Goal: Task Accomplishment & Management: Manage account settings

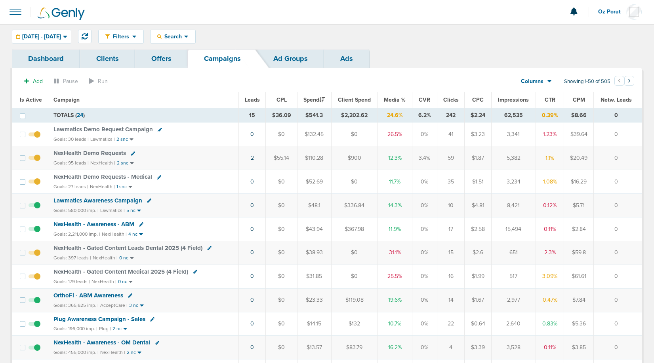
click at [253, 99] on span "Leads" at bounding box center [252, 100] width 15 height 7
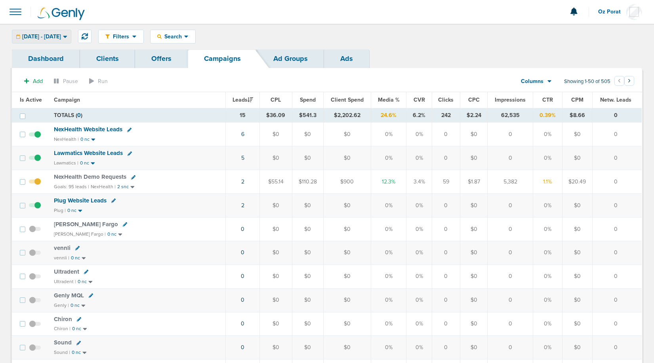
click at [63, 31] on div "[DATE] - [DATE]" at bounding box center [41, 36] width 59 height 13
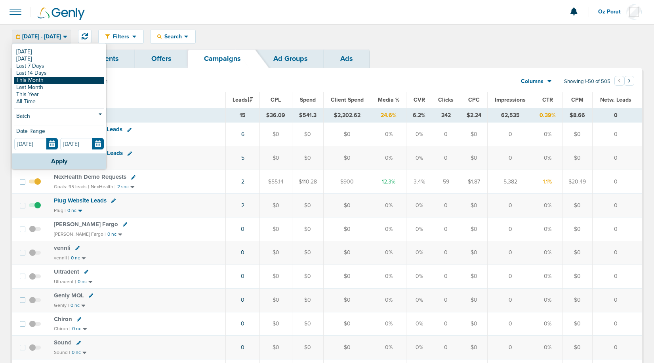
click at [44, 79] on link "This Month" at bounding box center [59, 80] width 90 height 7
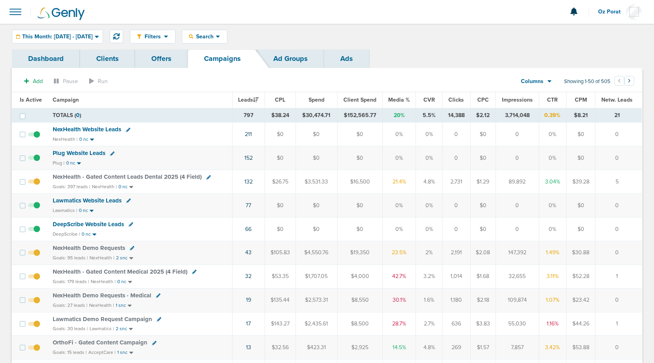
click at [546, 80] on div "Columns" at bounding box center [531, 82] width 35 height 8
click at [546, 104] on link "Sales Performance" at bounding box center [553, 105] width 79 height 10
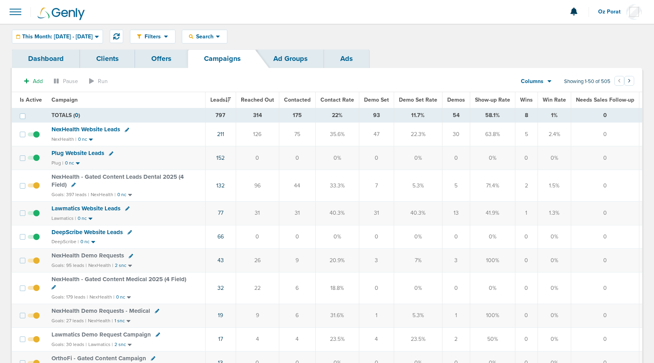
click at [371, 100] on span "Demo Set" at bounding box center [376, 100] width 25 height 7
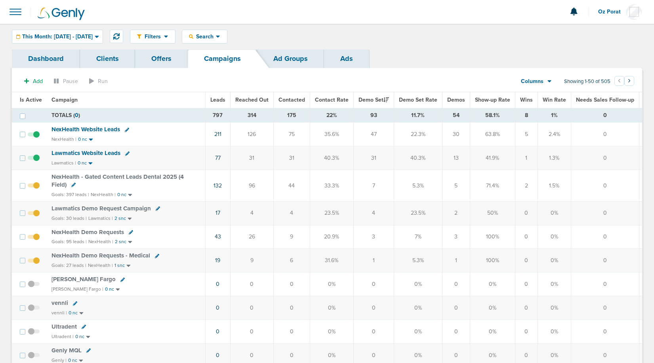
click at [67, 44] on div "Filters Active Only Settings Status Active Inactive Objectives MQL SQL Traffic …" at bounding box center [327, 37] width 654 height 26
click at [69, 36] on span "This Month: [DATE] - [DATE]" at bounding box center [57, 37] width 70 height 6
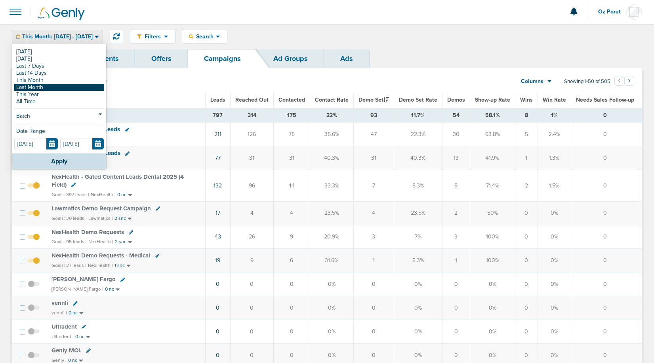
click at [60, 86] on link "Last Month" at bounding box center [59, 87] width 90 height 7
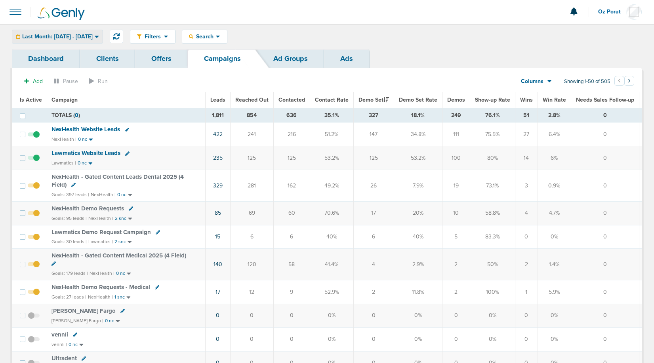
click at [93, 38] on span "Last Month: [DATE] - [DATE]" at bounding box center [57, 37] width 70 height 6
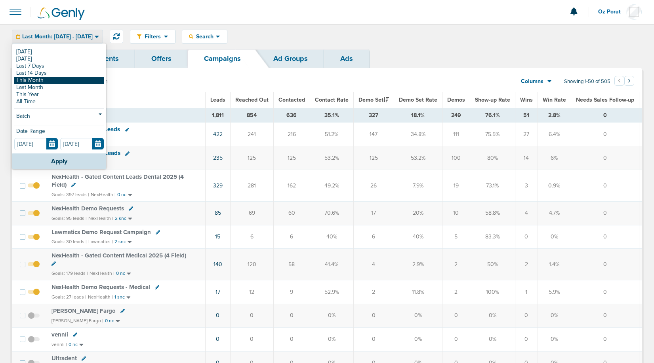
click at [69, 81] on link "This Month" at bounding box center [59, 80] width 90 height 7
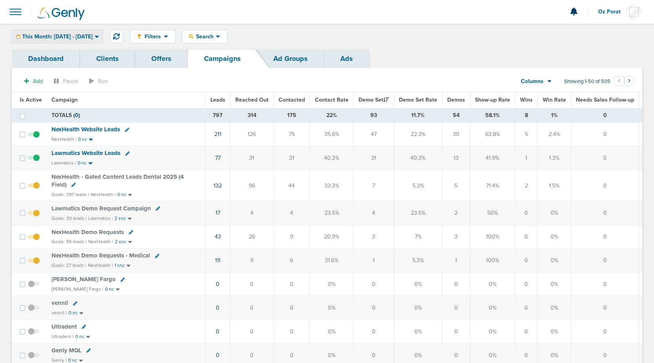
click at [70, 35] on span "This Month: [DATE] - [DATE]" at bounding box center [57, 37] width 70 height 6
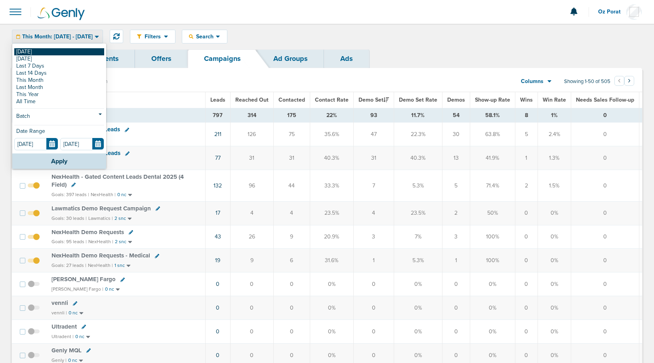
click at [44, 51] on link "[DATE]" at bounding box center [59, 51] width 90 height 7
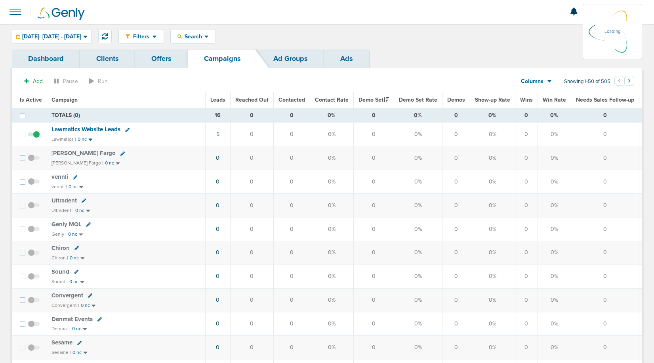
click at [217, 97] on span "Leads" at bounding box center [217, 100] width 15 height 7
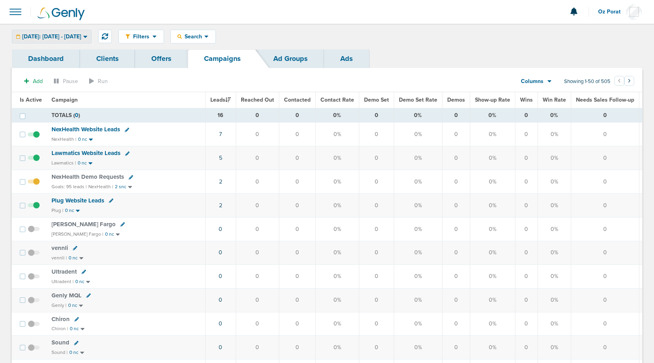
click at [66, 34] on span "[DATE]: [DATE] - [DATE]" at bounding box center [51, 37] width 59 height 6
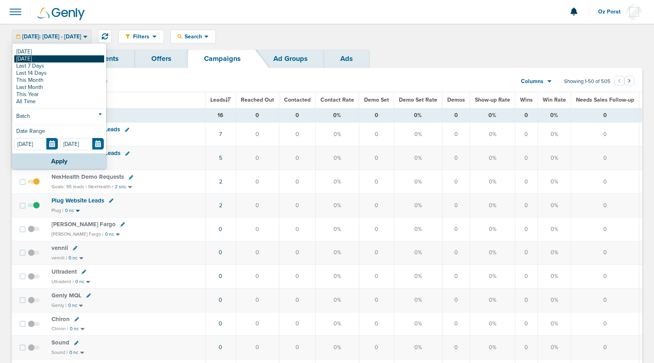
click at [53, 57] on link "[DATE]" at bounding box center [59, 58] width 90 height 7
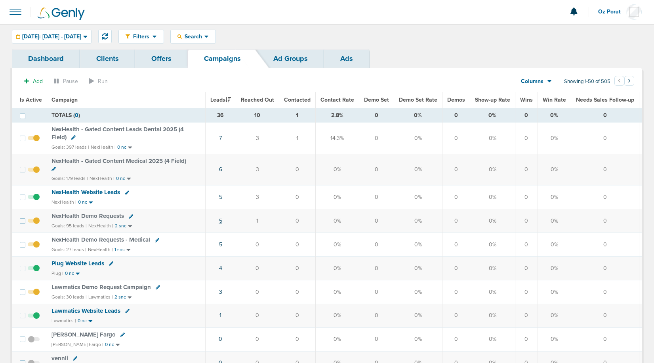
click at [219, 220] on link "5" at bounding box center [220, 221] width 3 height 7
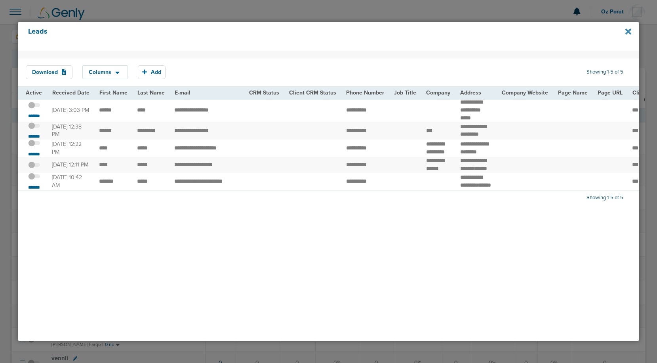
click at [626, 29] on icon at bounding box center [628, 31] width 6 height 6
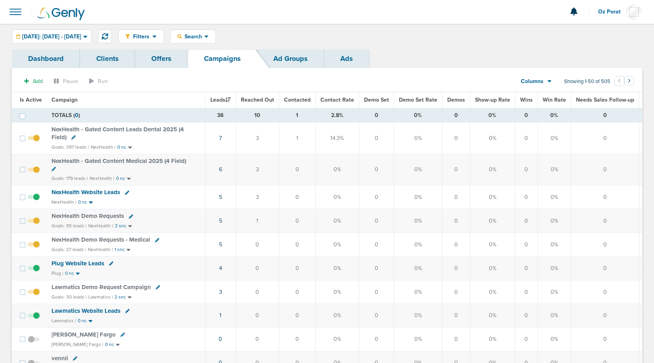
click at [47, 28] on div "Filters Active Only Settings Status Active Inactive Objectives MQL SQL Traffic …" at bounding box center [327, 37] width 654 height 26
click at [45, 38] on span "[DATE]: [DATE] - [DATE]" at bounding box center [51, 37] width 59 height 6
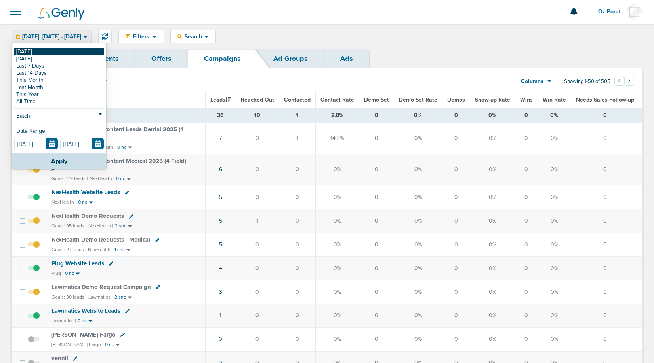
click at [34, 51] on link "[DATE]" at bounding box center [59, 51] width 90 height 7
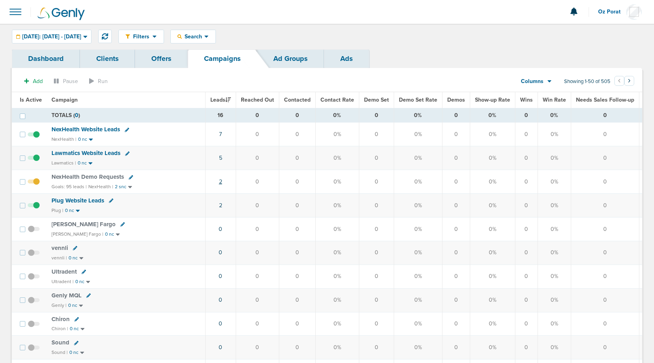
click at [220, 182] on link "2" at bounding box center [220, 182] width 3 height 7
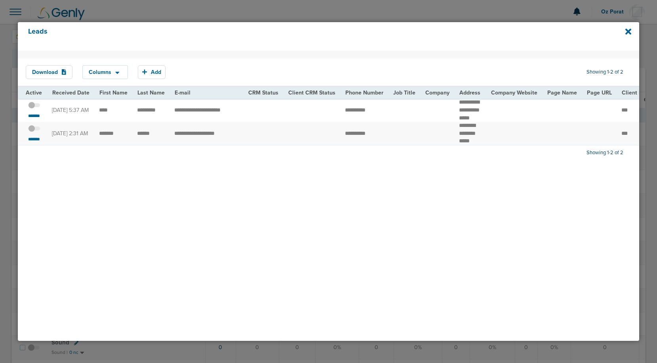
click at [197, 117] on td "**********" at bounding box center [206, 110] width 74 height 23
copy tr "**********"
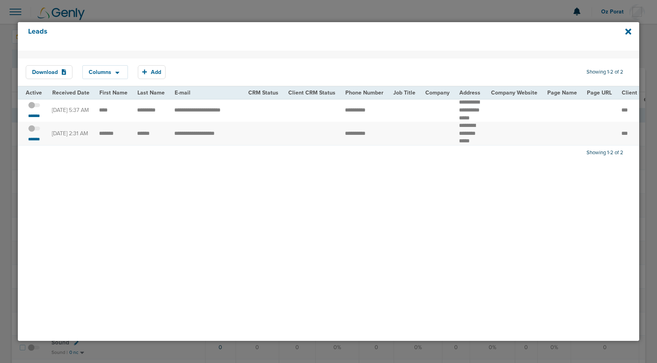
click at [32, 109] on span at bounding box center [34, 109] width 12 height 0
click at [34, 106] on input "checkbox" at bounding box center [34, 106] width 0 height 0
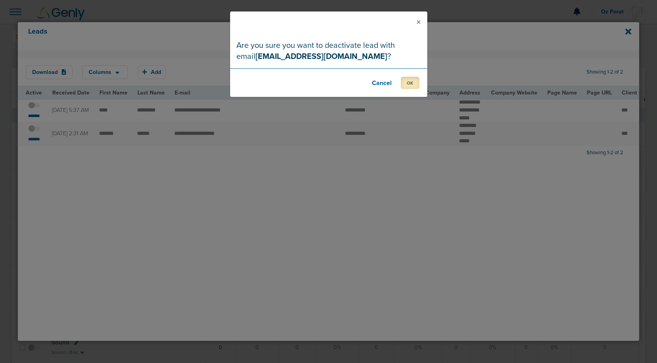
click at [416, 81] on button "OK" at bounding box center [410, 83] width 19 height 12
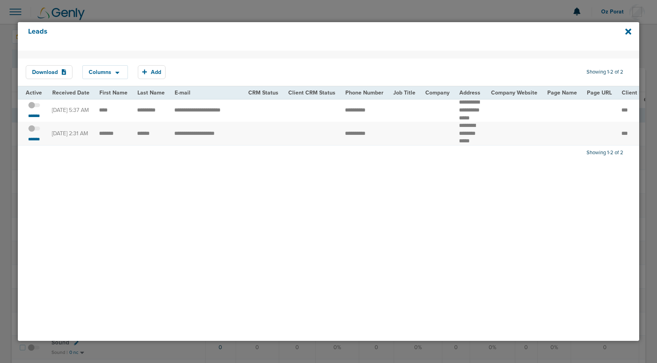
click at [35, 133] on span at bounding box center [34, 133] width 12 height 0
click at [34, 130] on input "checkbox" at bounding box center [34, 130] width 0 height 0
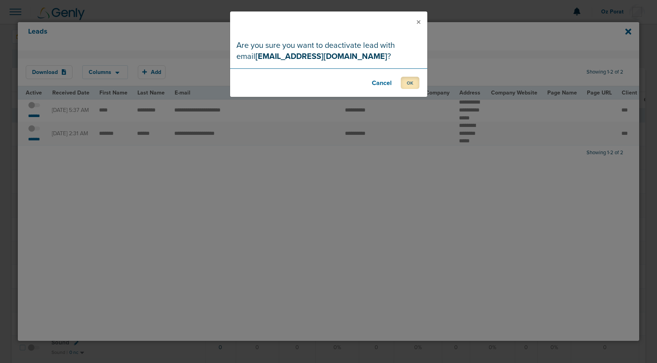
click at [410, 77] on button "OK" at bounding box center [410, 83] width 19 height 12
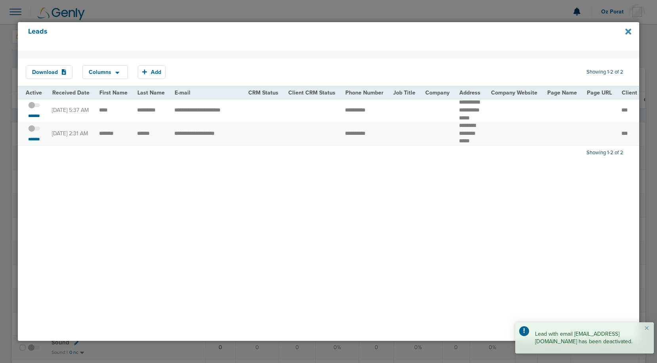
click at [625, 31] on icon at bounding box center [628, 31] width 6 height 9
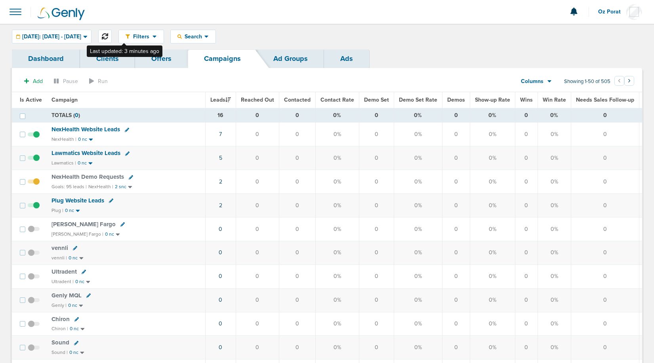
click at [108, 35] on icon at bounding box center [105, 36] width 6 height 6
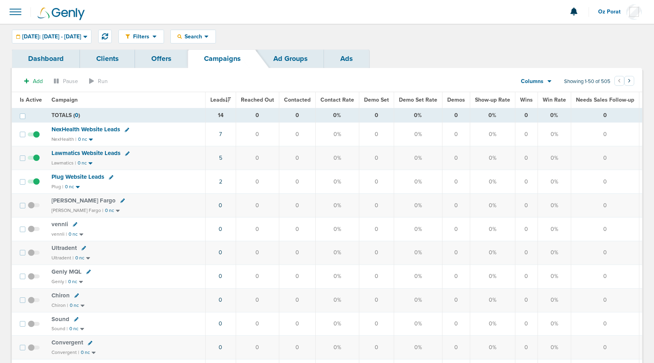
click at [545, 82] on div "Columns" at bounding box center [531, 82] width 35 height 8
click at [545, 92] on link "Media Stats" at bounding box center [553, 95] width 79 height 10
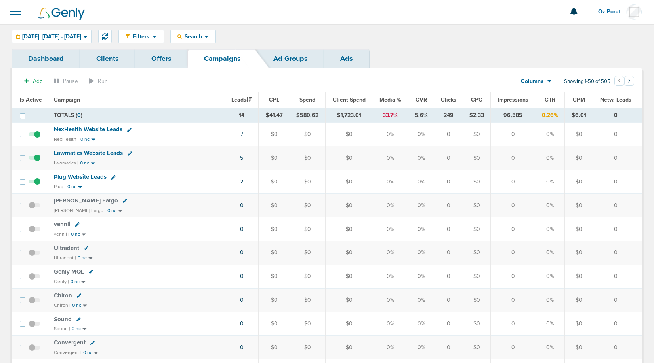
click at [307, 97] on span "Spend" at bounding box center [307, 100] width 16 height 7
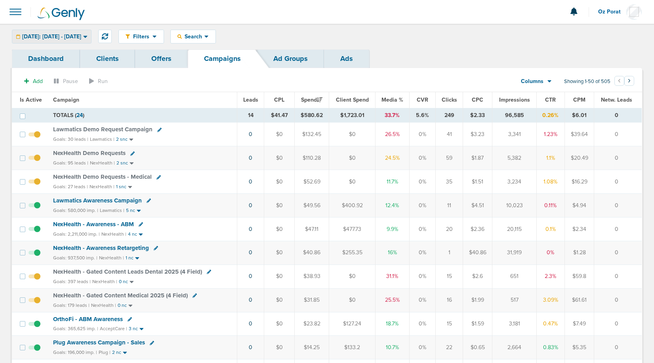
click at [76, 38] on span "[DATE]: [DATE] - [DATE]" at bounding box center [51, 37] width 59 height 6
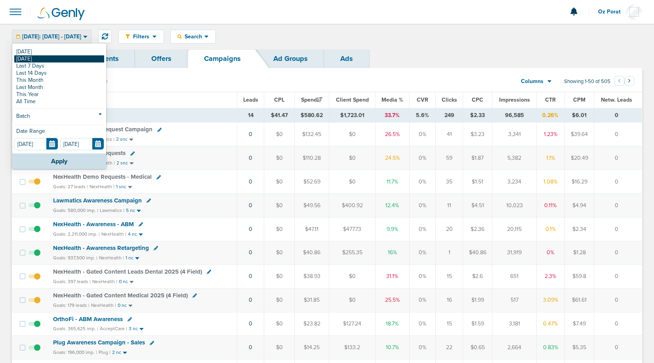
click at [53, 60] on link "[DATE]" at bounding box center [59, 58] width 90 height 7
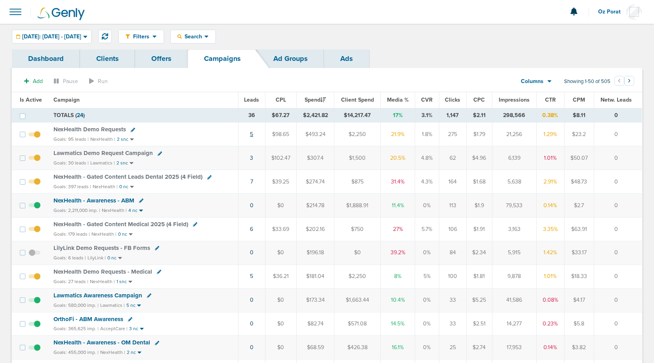
click at [251, 133] on link "5" at bounding box center [251, 134] width 3 height 7
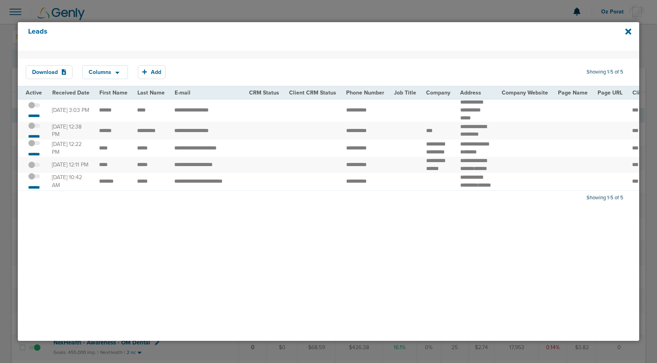
click at [181, 135] on td "**********" at bounding box center [206, 131] width 75 height 18
copy tr "********"
click at [627, 27] on div "Leads" at bounding box center [328, 36] width 621 height 28
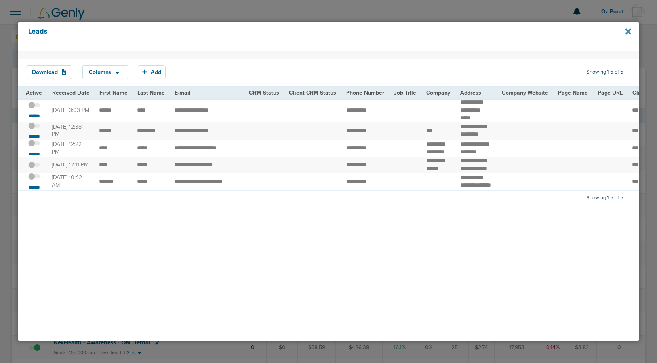
click at [627, 30] on icon at bounding box center [628, 31] width 6 height 6
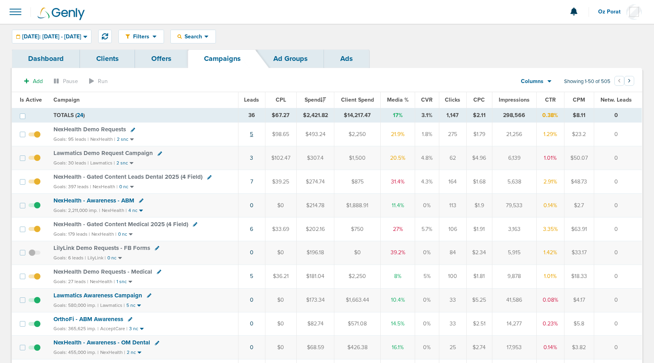
click at [251, 133] on link "5" at bounding box center [251, 134] width 3 height 7
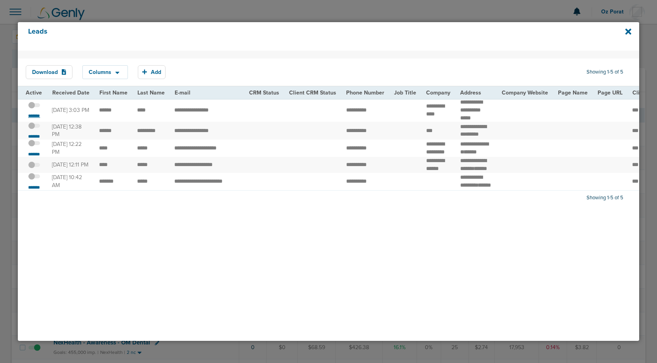
click at [31, 116] on small "*******" at bounding box center [34, 116] width 17 height 6
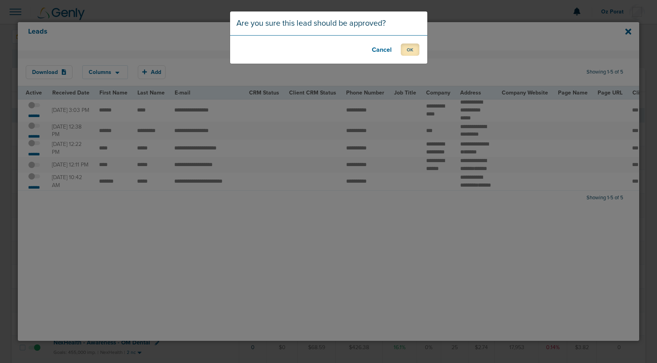
click at [410, 47] on button "OK" at bounding box center [410, 50] width 19 height 12
click at [409, 52] on button "OK" at bounding box center [410, 50] width 19 height 12
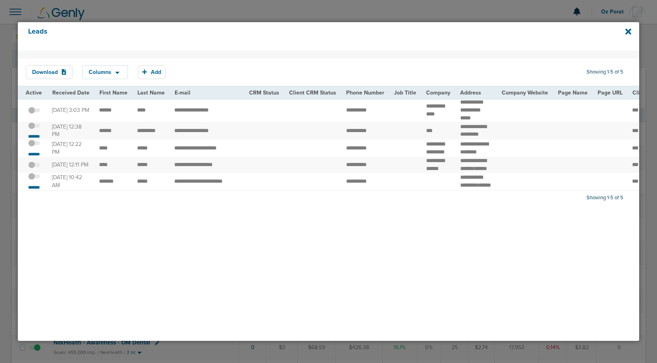
click at [194, 133] on td "**********" at bounding box center [206, 131] width 75 height 18
copy tr "********"
drag, startPoint x: 162, startPoint y: 135, endPoint x: 93, endPoint y: 135, distance: 69.7
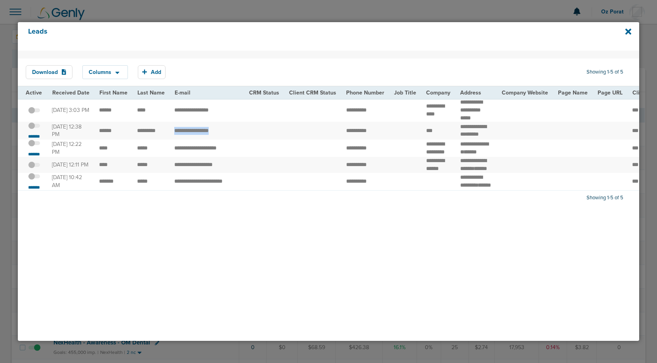
click at [33, 130] on span at bounding box center [34, 130] width 12 height 0
click at [34, 127] on input "checkbox" at bounding box center [34, 127] width 0 height 0
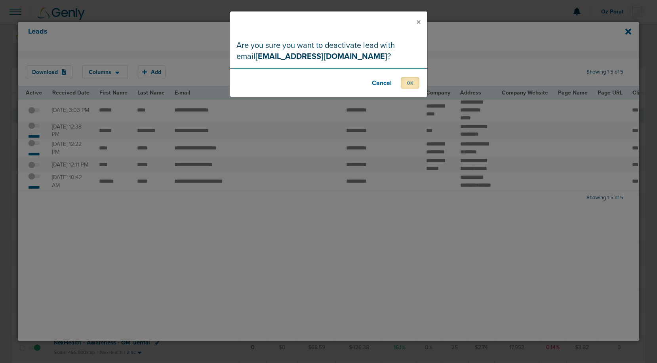
click at [407, 80] on button "OK" at bounding box center [410, 83] width 19 height 12
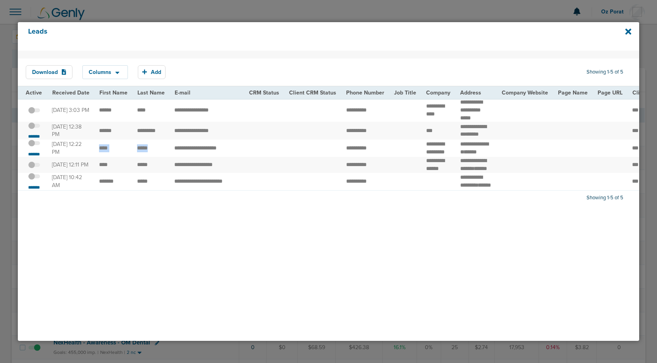
drag, startPoint x: 154, startPoint y: 159, endPoint x: 95, endPoint y: 159, distance: 58.2
click at [33, 147] on span at bounding box center [34, 147] width 12 height 0
click at [34, 145] on input "checkbox" at bounding box center [34, 145] width 0 height 0
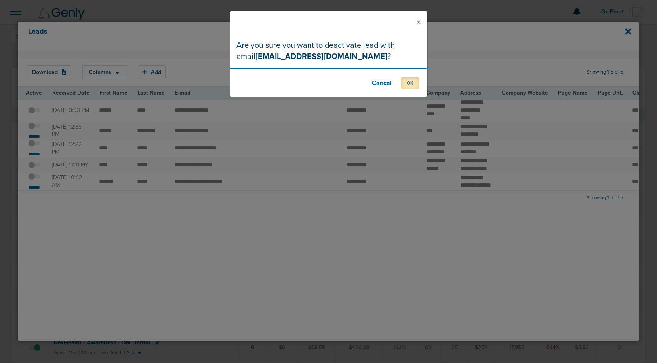
click at [406, 86] on button "OK" at bounding box center [410, 83] width 19 height 12
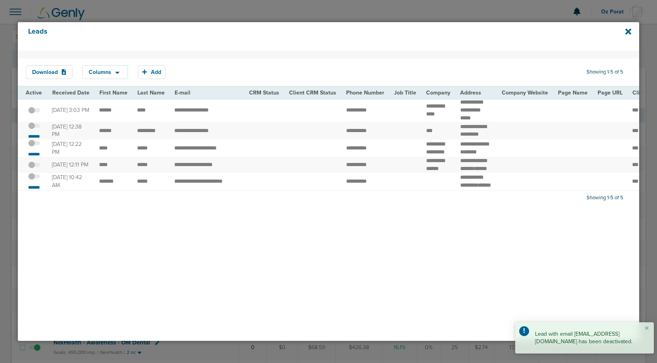
click at [183, 191] on td "**********" at bounding box center [206, 182] width 75 height 18
copy tr "**********"
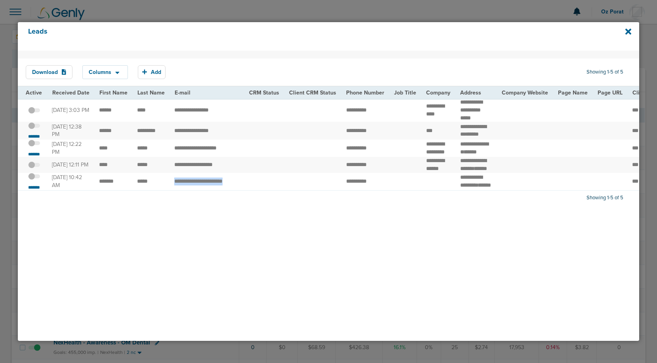
copy tr "**********"
click at [627, 33] on icon at bounding box center [628, 31] width 6 height 6
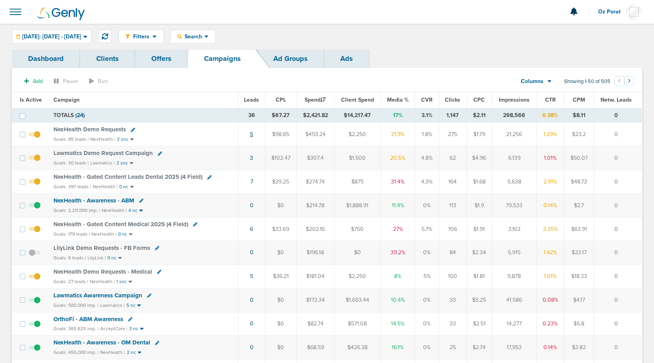
click at [251, 132] on link "5" at bounding box center [251, 134] width 3 height 7
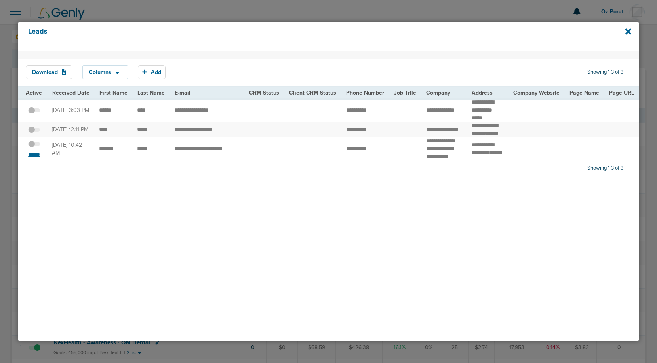
click at [38, 158] on small "*******" at bounding box center [34, 155] width 17 height 6
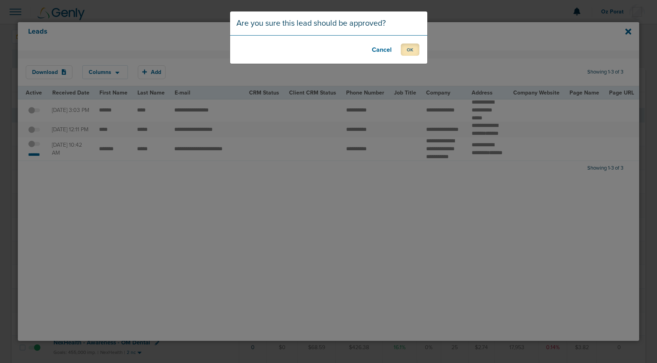
click at [412, 52] on button "OK" at bounding box center [410, 50] width 19 height 12
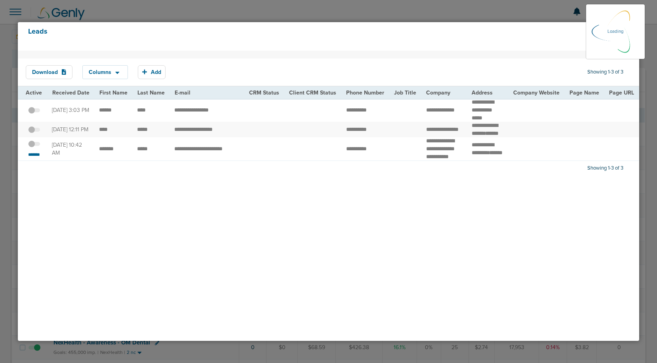
click at [215, 158] on td "**********" at bounding box center [206, 148] width 75 height 23
copy div "Lead is approved. OK"
click at [215, 158] on td "**********" at bounding box center [206, 148] width 75 height 23
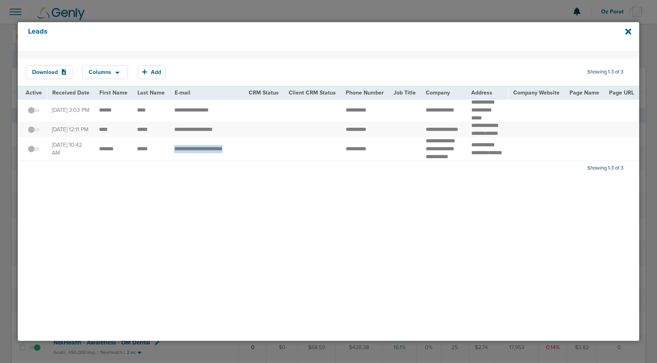
click at [215, 158] on td "**********" at bounding box center [206, 148] width 75 height 23
copy tr "**********"
click at [630, 34] on icon at bounding box center [628, 31] width 6 height 6
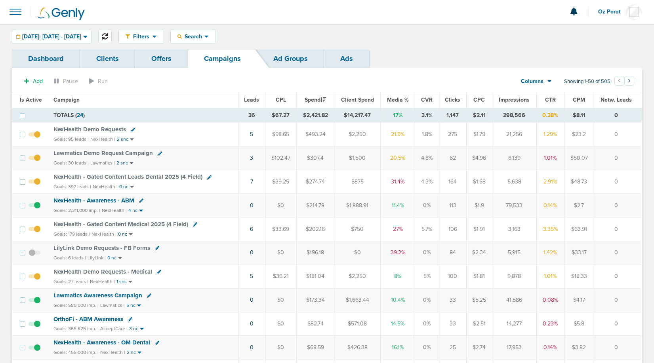
click at [108, 36] on icon at bounding box center [105, 36] width 6 height 6
click at [63, 42] on div "[DATE]: [DATE] - [DATE]" at bounding box center [51, 36] width 79 height 13
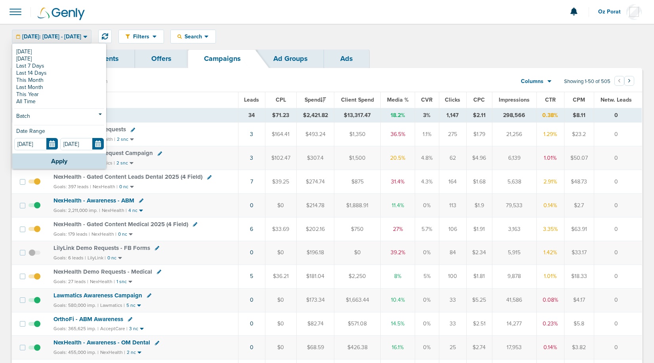
click at [34, 52] on link "[DATE]" at bounding box center [59, 51] width 90 height 7
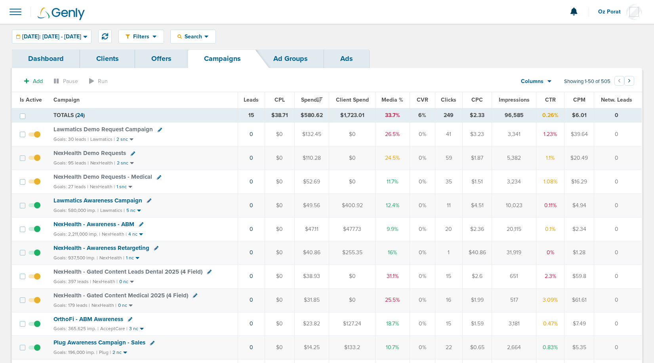
click at [253, 103] on span "Leads" at bounding box center [250, 100] width 15 height 7
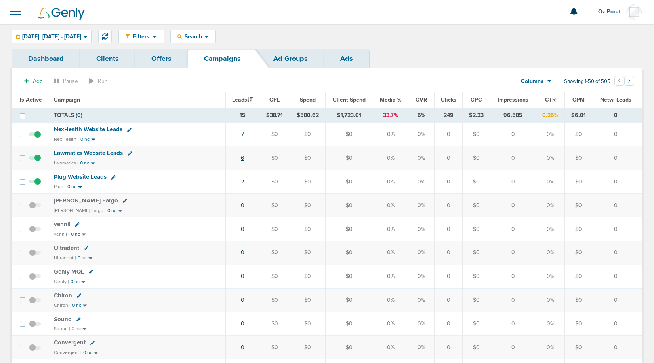
click at [243, 157] on link "6" at bounding box center [242, 158] width 3 height 7
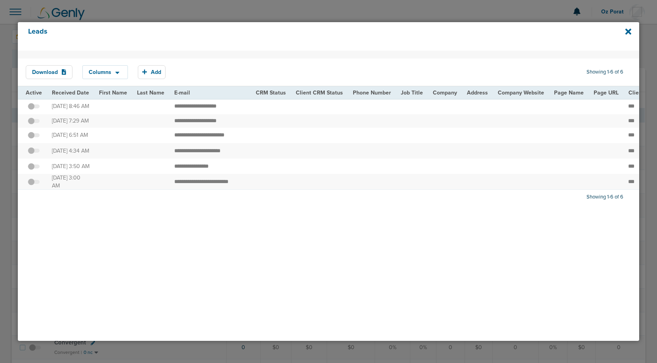
click at [34, 110] on span at bounding box center [34, 110] width 12 height 0
click at [34, 108] on input "checkbox" at bounding box center [34, 108] width 0 height 0
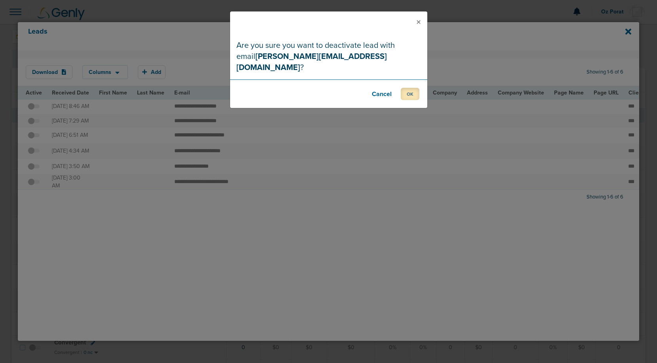
click at [414, 88] on button "OK" at bounding box center [410, 94] width 19 height 12
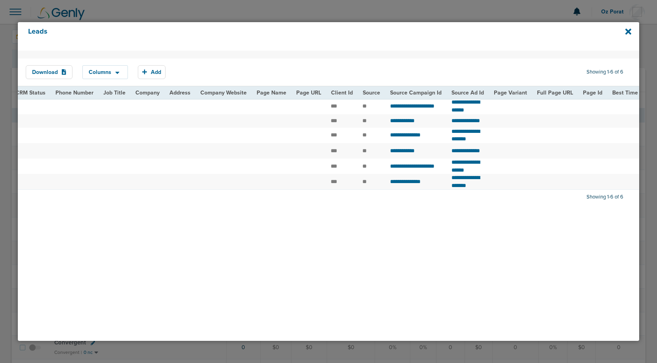
scroll to position [0, 301]
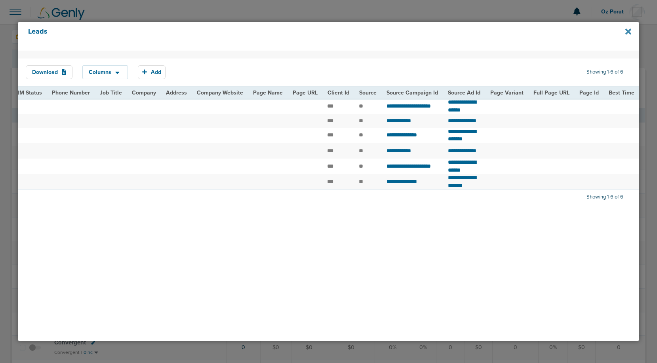
click at [626, 30] on icon at bounding box center [628, 31] width 6 height 6
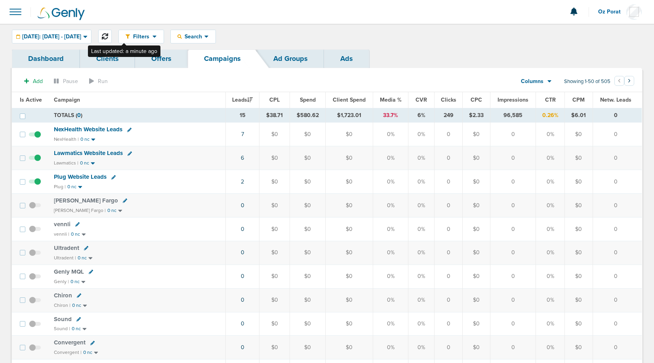
click at [108, 36] on icon at bounding box center [105, 36] width 6 height 6
click at [244, 133] on link "7" at bounding box center [242, 134] width 3 height 7
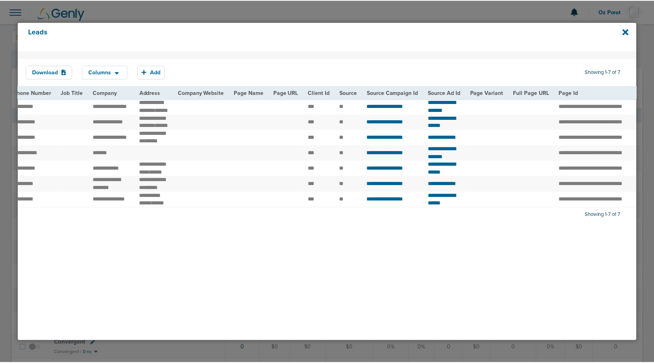
scroll to position [0, 355]
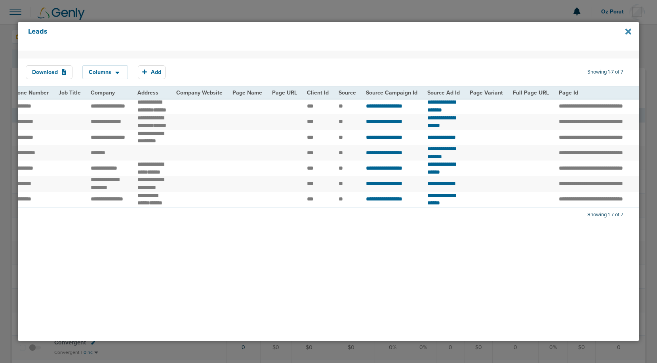
click at [627, 27] on icon at bounding box center [628, 31] width 6 height 9
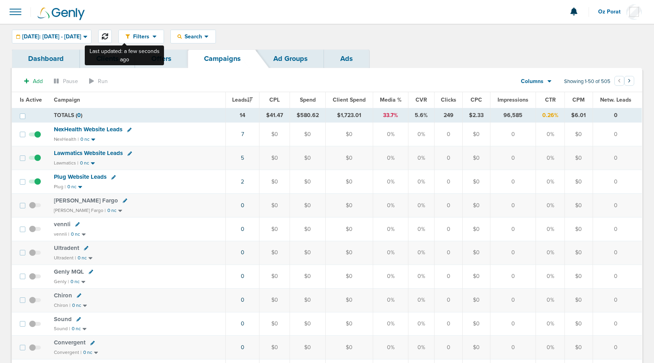
click at [108, 36] on icon at bounding box center [105, 36] width 6 height 6
click at [108, 34] on icon at bounding box center [105, 36] width 6 height 6
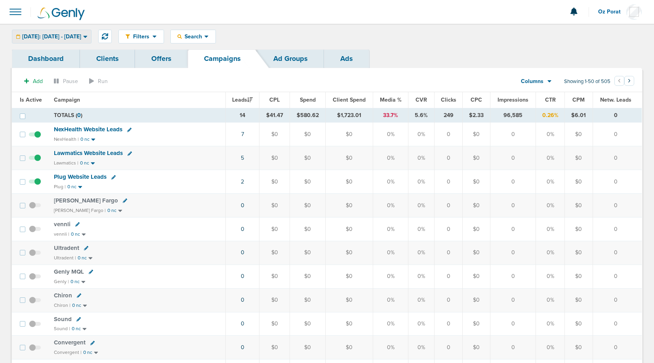
click at [60, 34] on span "[DATE]: [DATE] - [DATE]" at bounding box center [51, 37] width 59 height 6
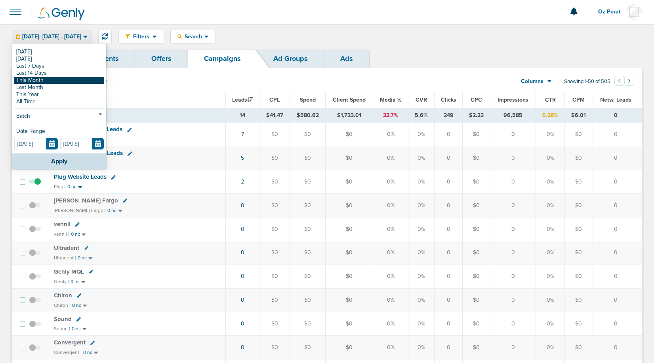
click at [46, 80] on link "This Month" at bounding box center [59, 80] width 90 height 7
